Goal: Navigation & Orientation: Go to known website

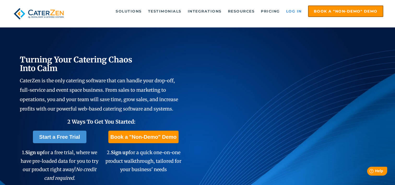
click at [288, 11] on link "Log in" at bounding box center [293, 11] width 21 height 10
click at [39, 12] on img at bounding box center [39, 13] width 54 height 16
click at [296, 12] on link "Log in" at bounding box center [293, 11] width 21 height 10
click at [38, 16] on img at bounding box center [39, 13] width 54 height 16
